Goal: Task Accomplishment & Management: Use online tool/utility

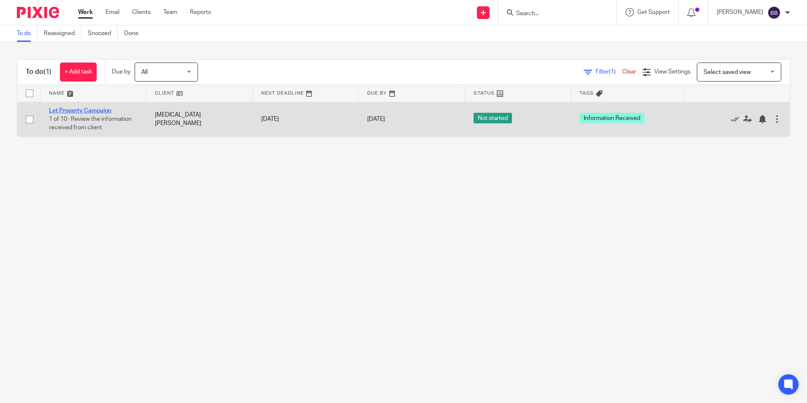
click at [81, 110] on link "Let Property Campaign" at bounding box center [80, 111] width 62 height 6
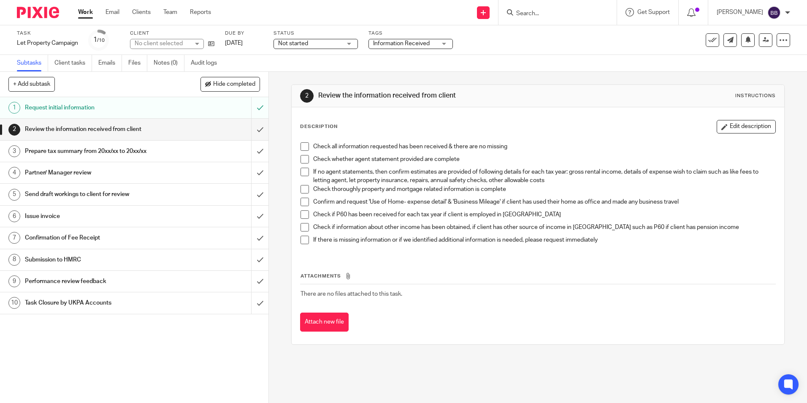
click at [301, 146] on span at bounding box center [305, 146] width 8 height 8
click at [306, 173] on span at bounding box center [305, 172] width 8 height 8
click at [304, 173] on span at bounding box center [305, 172] width 8 height 8
click at [301, 216] on span at bounding box center [305, 214] width 8 height 8
click at [73, 156] on h1 "Prepare tax summary from 20xx/xx to 20xx/xx" at bounding box center [97, 151] width 145 height 13
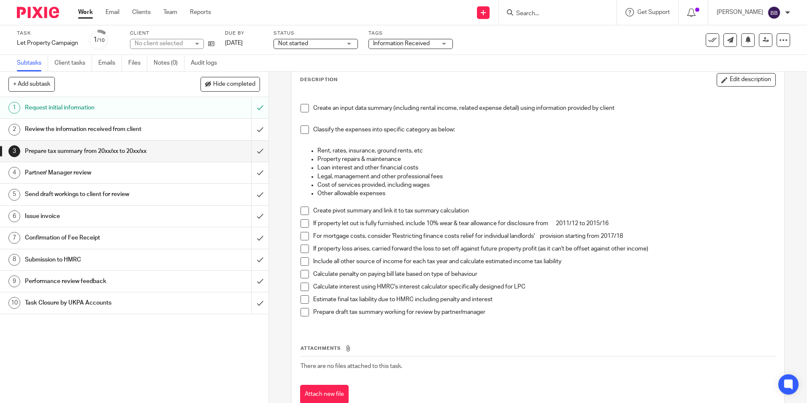
scroll to position [73, 0]
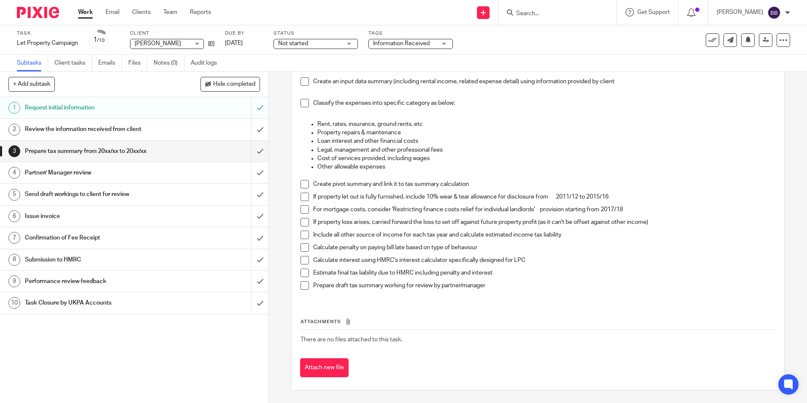
click at [86, 127] on h1 "Review the information received from client" at bounding box center [97, 129] width 145 height 13
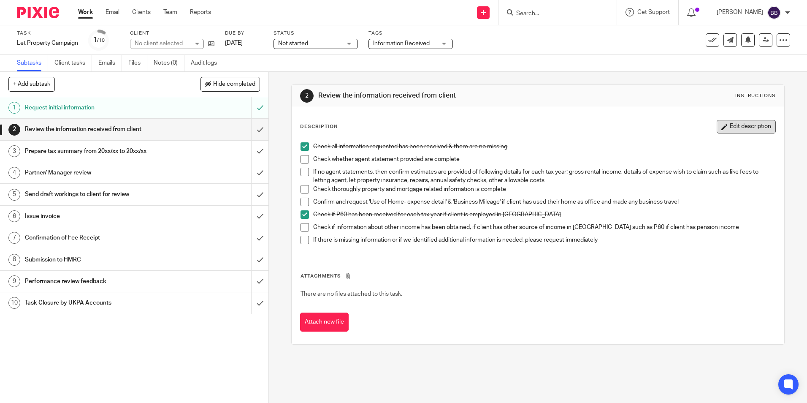
click at [745, 125] on button "Edit description" at bounding box center [746, 127] width 59 height 14
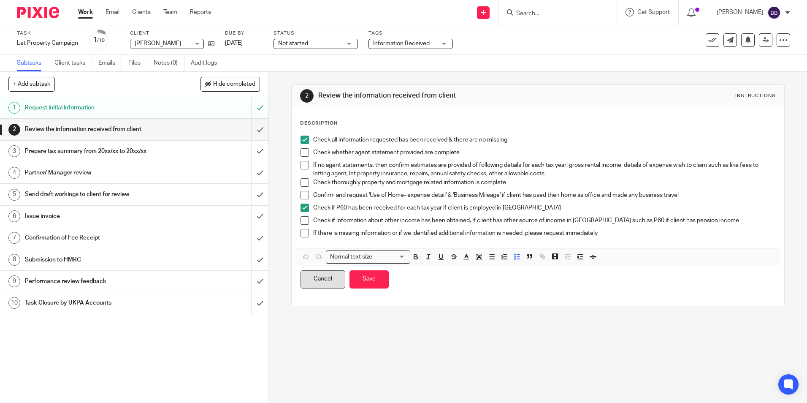
click at [312, 283] on button "Cancel" at bounding box center [323, 279] width 45 height 18
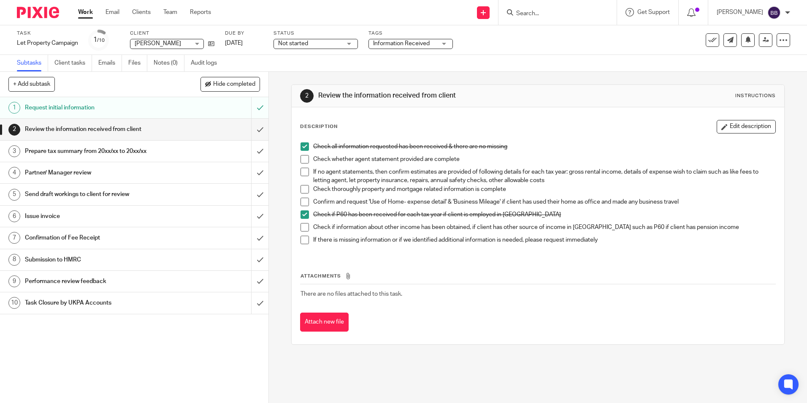
click at [81, 149] on h1 "Prepare tax summary from 20xx/xx to 20xx/xx" at bounding box center [97, 151] width 145 height 13
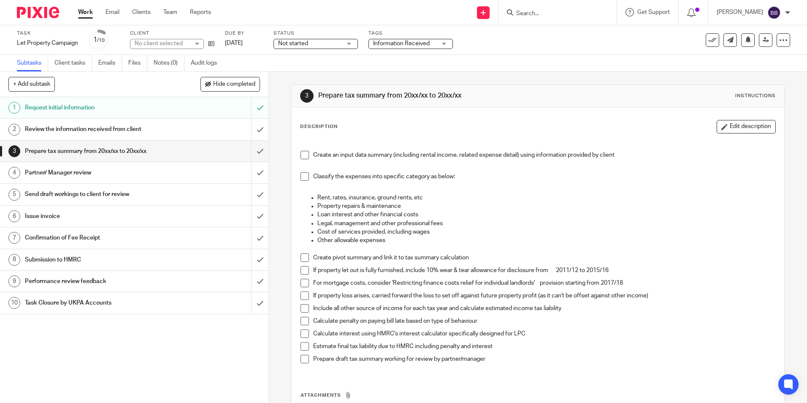
click at [302, 155] on span at bounding box center [305, 155] width 8 height 8
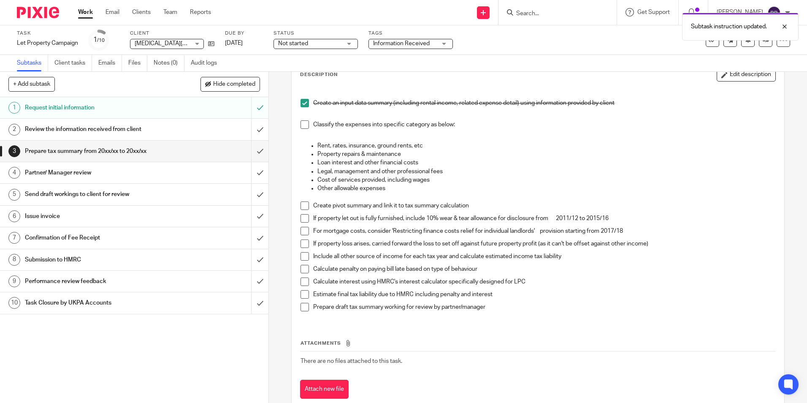
scroll to position [73, 0]
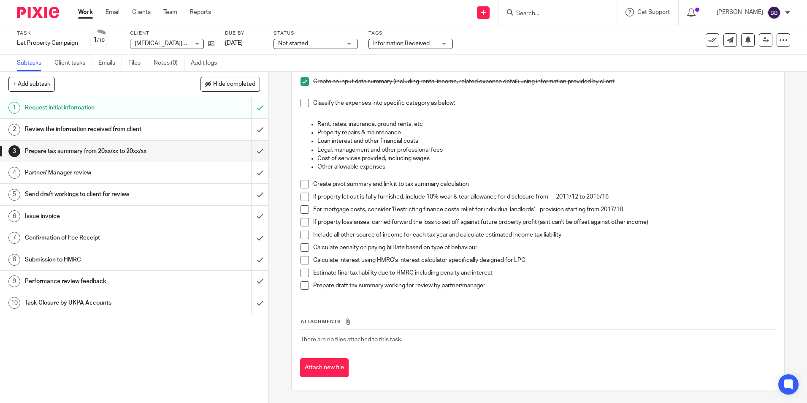
click at [171, 105] on div "Request initial information" at bounding box center [134, 107] width 218 height 13
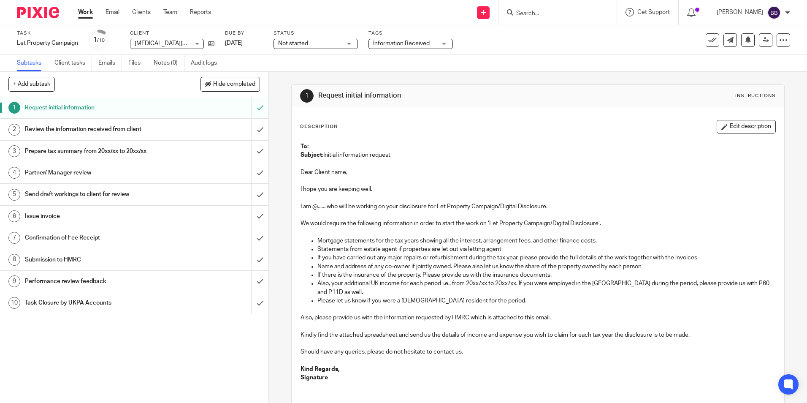
click at [101, 133] on h1 "Review the information received from client" at bounding box center [97, 129] width 145 height 13
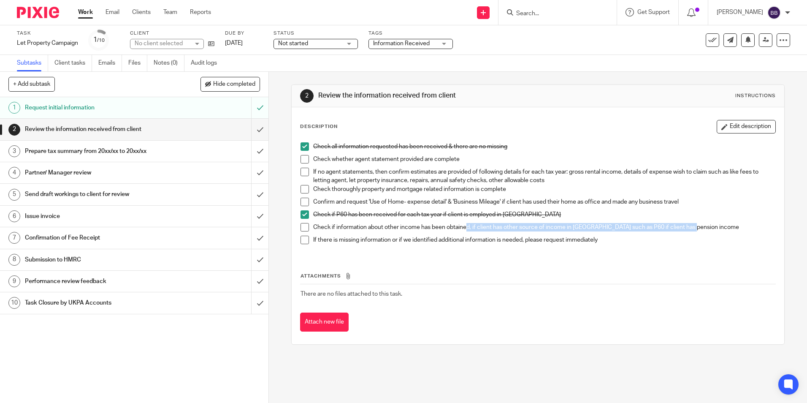
drag, startPoint x: 464, startPoint y: 230, endPoint x: 695, endPoint y: 227, distance: 231.8
click at [695, 227] on p "Check if information about other income has been obtained, if client has other …" at bounding box center [544, 227] width 462 height 8
click at [699, 228] on p "Check if information about other income has been obtained, if client has other …" at bounding box center [544, 227] width 462 height 8
drag, startPoint x: 500, startPoint y: 239, endPoint x: 610, endPoint y: 234, distance: 109.9
click at [610, 234] on div "Check all information requested has been received & there are no missing Check …" at bounding box center [537, 196] width 483 height 117
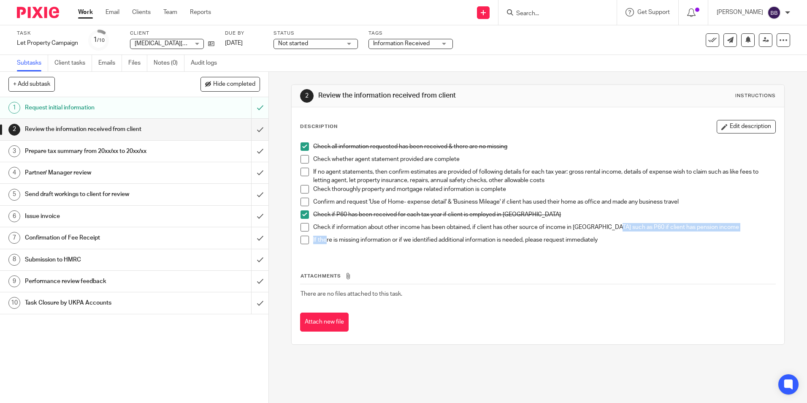
drag, startPoint x: 610, startPoint y: 234, endPoint x: 665, endPoint y: 259, distance: 60.8
click at [665, 259] on div "Attachments There are no files attached to this task. Attach new file" at bounding box center [537, 293] width 475 height 77
click at [91, 149] on h1 "Prepare tax summary from 20xx/xx to 20xx/xx" at bounding box center [97, 151] width 145 height 13
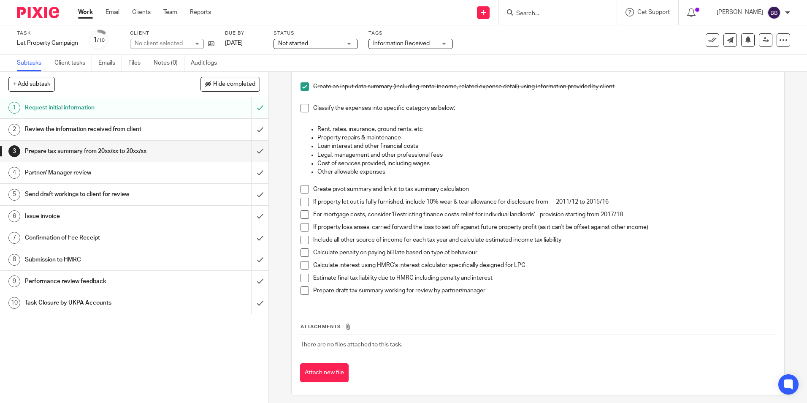
scroll to position [73, 0]
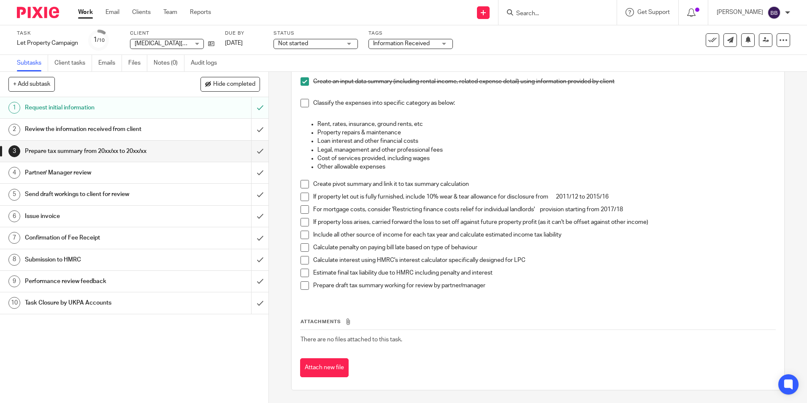
click at [70, 172] on h1 "Partner/ Manager review" at bounding box center [97, 172] width 145 height 13
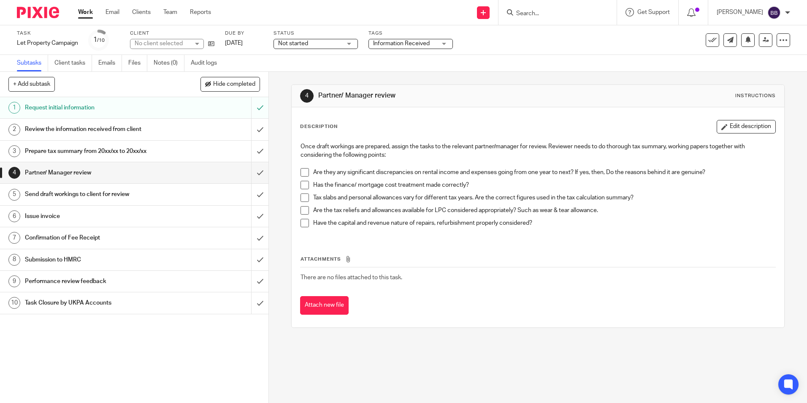
click at [114, 191] on h1 "Send draft workings to client for review" at bounding box center [97, 194] width 145 height 13
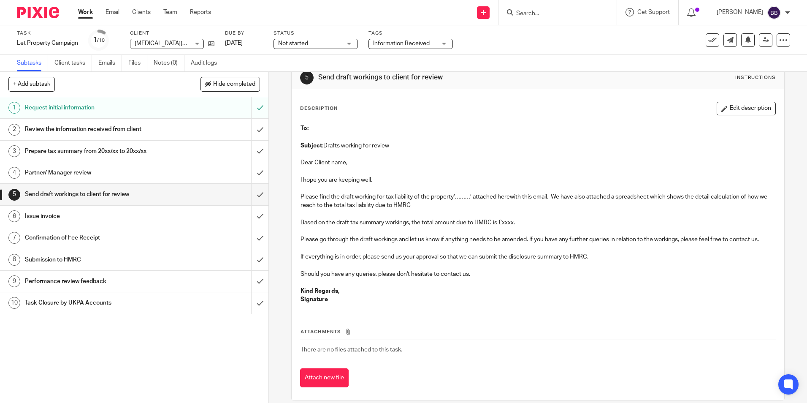
scroll to position [28, 0]
